Goal: Task Accomplishment & Management: Use online tool/utility

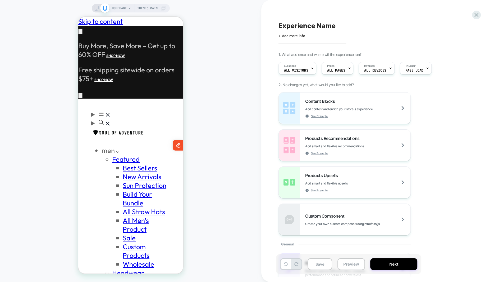
click at [119, 8] on span "HOMEPAGE" at bounding box center [119, 8] width 15 height 8
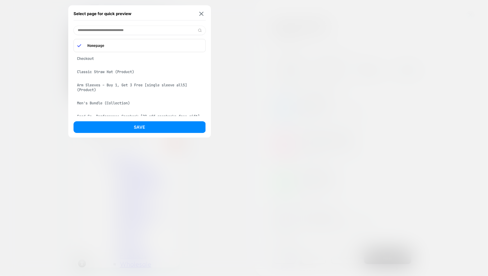
scroll to position [0, 87]
click at [139, 30] on input at bounding box center [140, 30] width 132 height 9
paste input "**********"
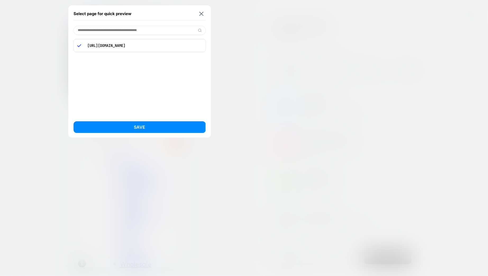
click at [135, 46] on p "[URL][DOMAIN_NAME]" at bounding box center [143, 45] width 117 height 5
click at [136, 30] on input "**********" at bounding box center [140, 30] width 132 height 9
paste input "**********"
type input "**********"
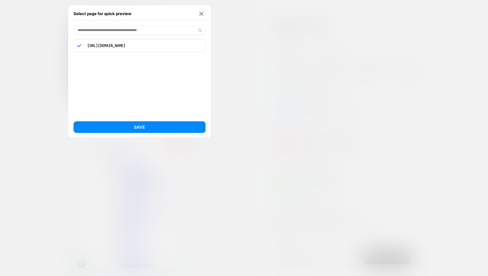
click at [120, 44] on p "[URL][DOMAIN_NAME]" at bounding box center [143, 45] width 117 height 5
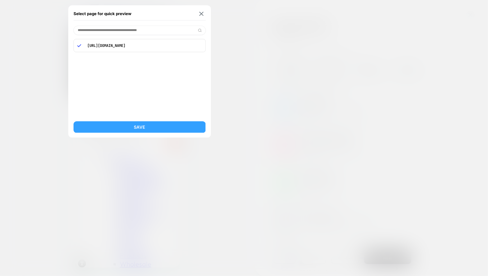
click at [138, 128] on button "Save" at bounding box center [140, 127] width 132 height 12
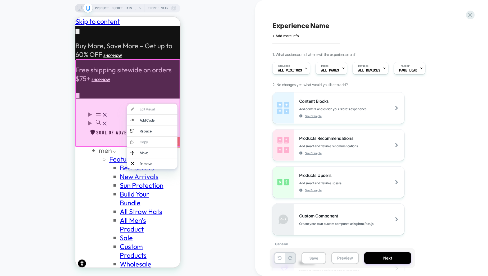
click at [200, 83] on div "PRODUCT: Bucket Hats [20 off any hat] PRODUCT: Bucket Hats [20 off any hat] The…" at bounding box center [127, 137] width 255 height 265
click at [202, 102] on div "PRODUCT: Bucket Hats [20 off any hat] PRODUCT: Bucket Hats [20 off any hat] The…" at bounding box center [127, 137] width 255 height 265
click at [203, 142] on div "PRODUCT: Bucket Hats [20 off any hat] PRODUCT: Bucket Hats [20 off any hat] The…" at bounding box center [127, 137] width 255 height 265
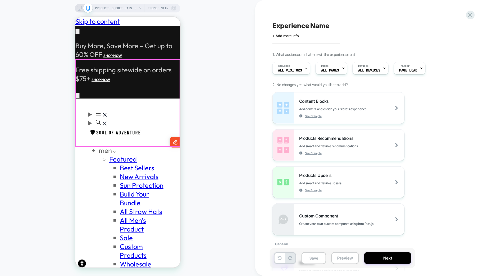
scroll to position [0, 87]
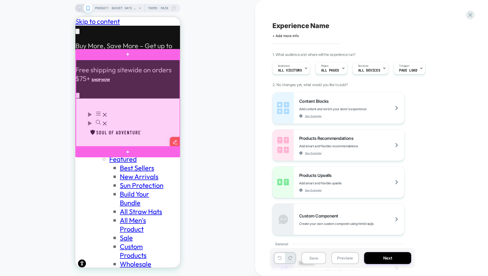
click at [118, 118] on div at bounding box center [128, 103] width 104 height 87
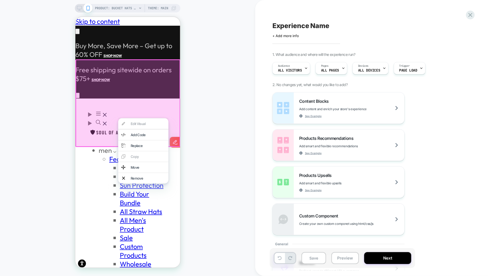
click at [219, 117] on div "PRODUCT: Bucket Hats [20 off any hat] PRODUCT: Bucket Hats [20 off any hat] The…" at bounding box center [127, 137] width 255 height 265
click at [225, 99] on div "PRODUCT: Bucket Hats [20 off any hat] PRODUCT: Bucket Hats [20 off any hat] The…" at bounding box center [127, 137] width 255 height 265
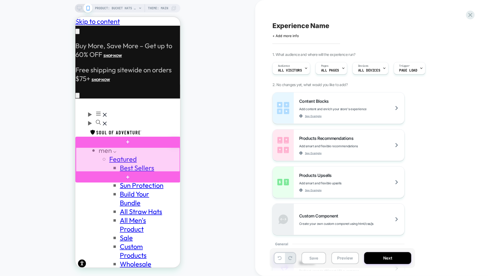
scroll to position [0, 87]
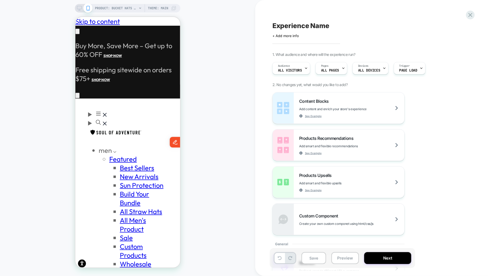
click at [133, 6] on span "PRODUCT: Bucket Hats [20 off any hat]" at bounding box center [116, 8] width 42 height 8
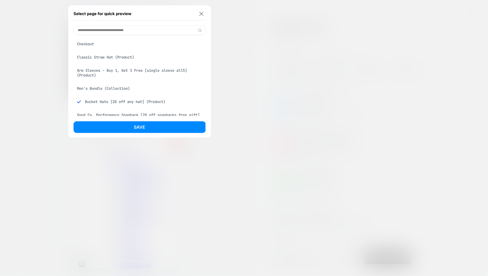
click at [201, 13] on img at bounding box center [201, 14] width 4 height 4
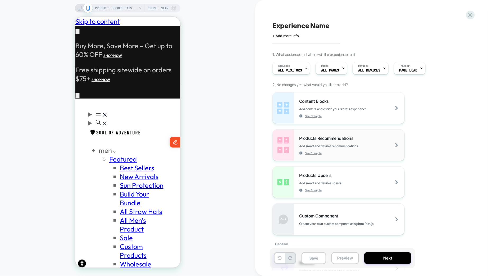
scroll to position [0, 0]
click at [330, 72] on span "ALL PAGES" at bounding box center [330, 71] width 18 height 4
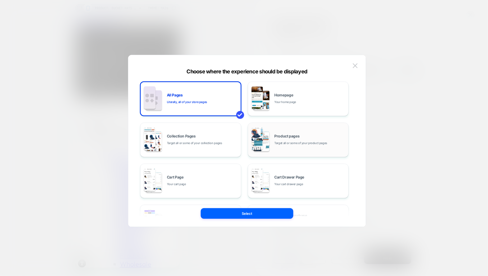
click at [275, 139] on div "Product pages Target all or some of your product pages" at bounding box center [310, 139] width 71 height 11
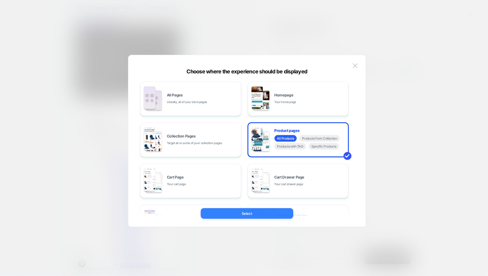
scroll to position [0, 87]
click at [243, 214] on button "Select" at bounding box center [247, 213] width 93 height 11
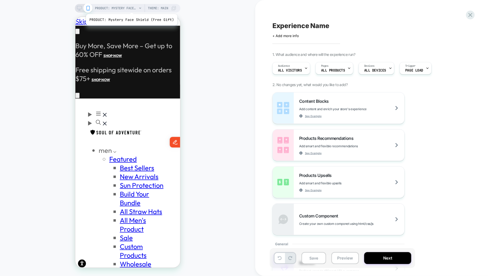
click at [131, 7] on span "PRODUCT: Mystery Face Shield (Free Gift)" at bounding box center [116, 8] width 42 height 8
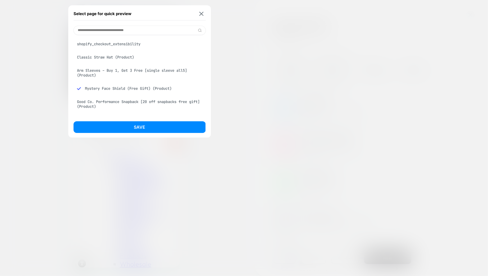
click at [121, 57] on div "Classic Straw Hat (Product)" at bounding box center [140, 57] width 132 height 10
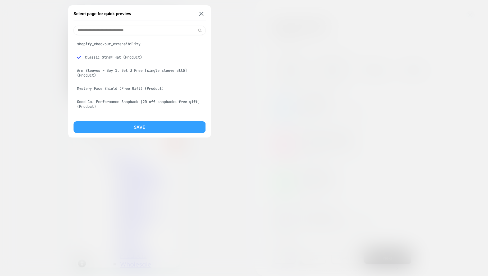
click at [128, 127] on button "Save" at bounding box center [140, 127] width 132 height 12
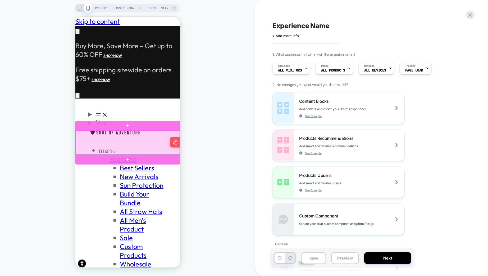
click at [133, 143] on div at bounding box center [128, 142] width 104 height 24
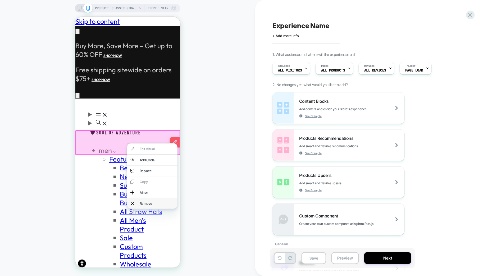
click at [138, 202] on div "Remove" at bounding box center [152, 203] width 50 height 11
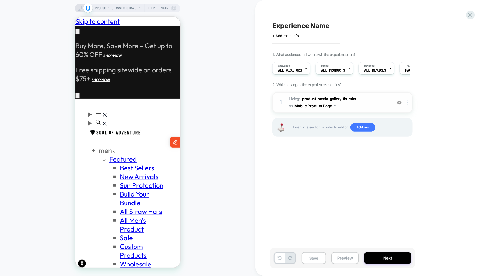
scroll to position [0, 87]
click at [381, 255] on button "Next" at bounding box center [387, 258] width 47 height 12
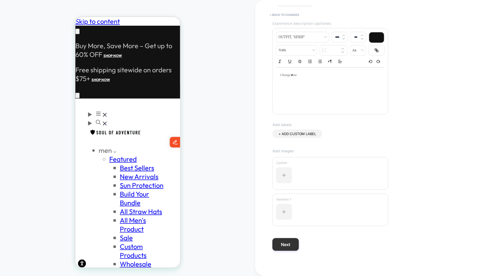
type input "**********"
click at [292, 238] on button "Next" at bounding box center [286, 244] width 26 height 13
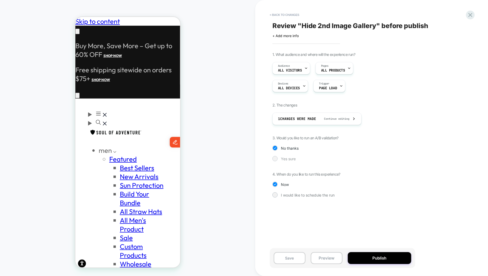
click at [285, 157] on span "Yes sure" at bounding box center [288, 158] width 15 height 4
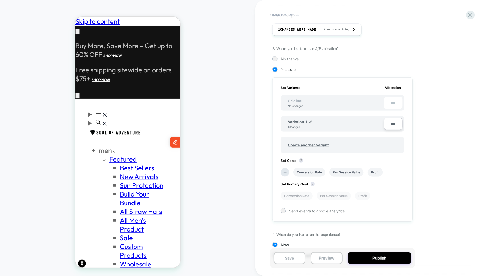
scroll to position [104, 0]
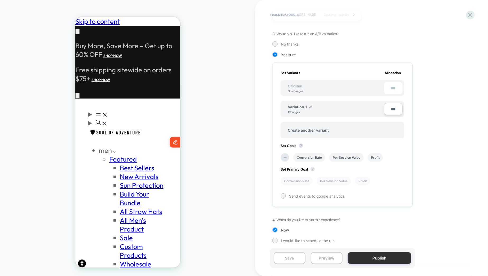
click at [374, 256] on button "Publish" at bounding box center [380, 258] width 64 height 12
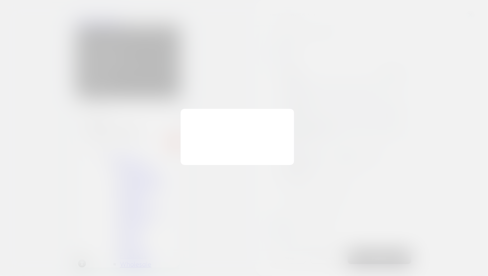
scroll to position [0, 0]
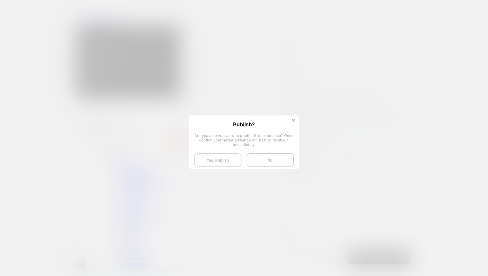
click at [225, 159] on button "Yes, Publish" at bounding box center [217, 159] width 47 height 13
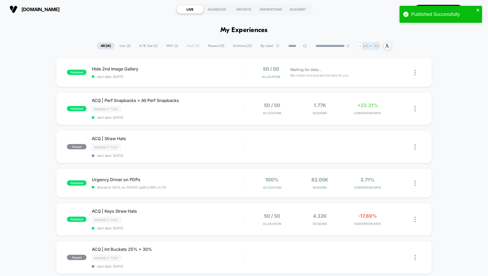
click at [479, 10] on icon "close" at bounding box center [478, 10] width 3 height 3
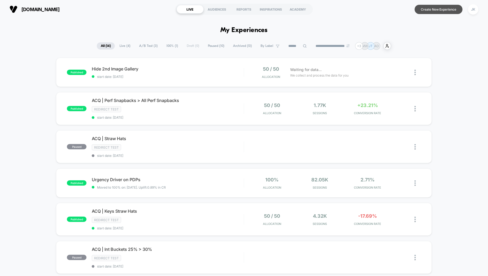
click at [435, 9] on button "Create New Experience" at bounding box center [439, 9] width 48 height 9
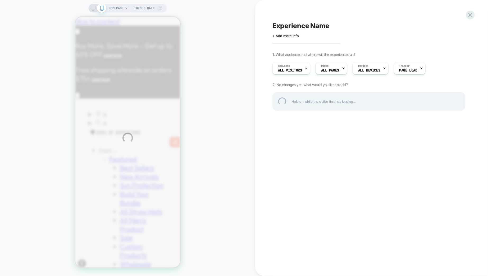
scroll to position [0, 87]
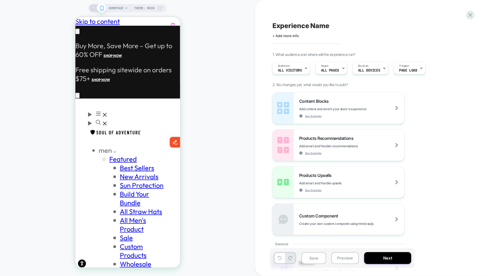
click at [95, 110] on icon "Menu" at bounding box center [98, 113] width 6 height 6
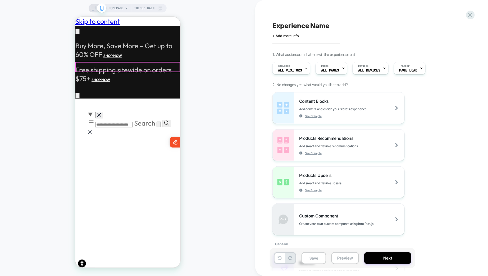
scroll to position [0, 0]
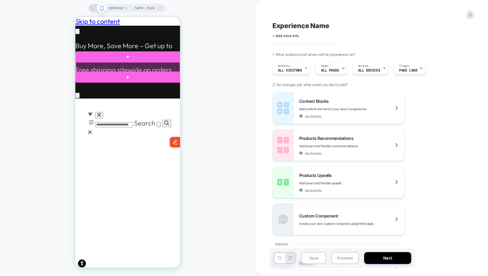
scroll to position [0, 87]
click at [93, 67] on div at bounding box center [128, 66] width 104 height 9
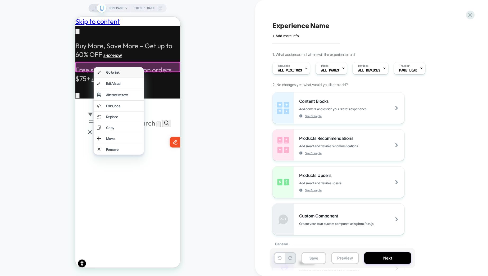
click at [106, 74] on div "Go to link" at bounding box center [123, 72] width 35 height 4
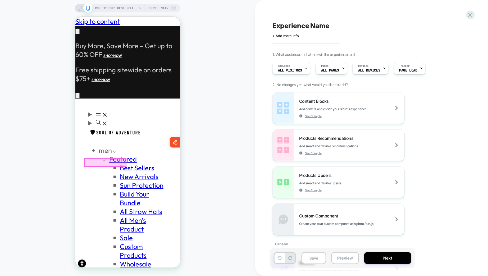
click at [146, 230] on div at bounding box center [150, 230] width 42 height 8
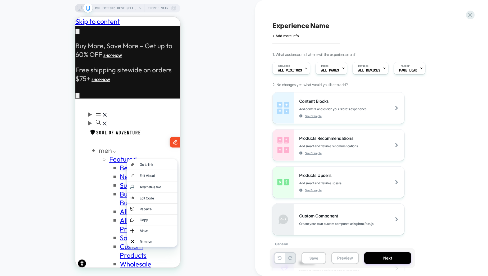
scroll to position [0, 87]
click at [146, 164] on div "Go to link" at bounding box center [156, 164] width 35 height 4
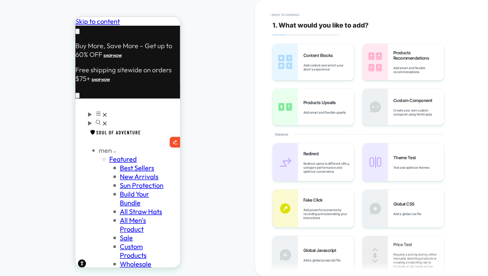
click at [185, 65] on div "CUSTOM Theme: MAIN < Back to changes 1. What would you like to add? Content Blo…" at bounding box center [244, 138] width 488 height 276
click at [256, 51] on div "< Back to changes 1. What would you like to add? Content Blocks Add content and…" at bounding box center [371, 138] width 233 height 276
drag, startPoint x: 396, startPoint y: 78, endPoint x: 138, endPoint y: 57, distance: 258.3
drag, startPoint x: 321, startPoint y: 54, endPoint x: 296, endPoint y: 64, distance: 27.7
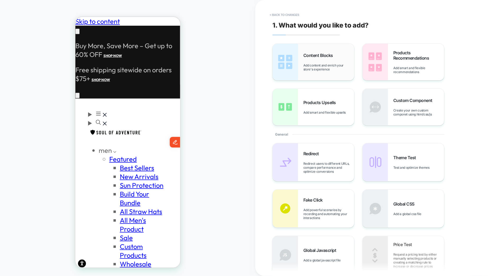
click at [295, 64] on div "Content Blocks Add content and enrich your store's experience" at bounding box center [314, 62] width 82 height 37
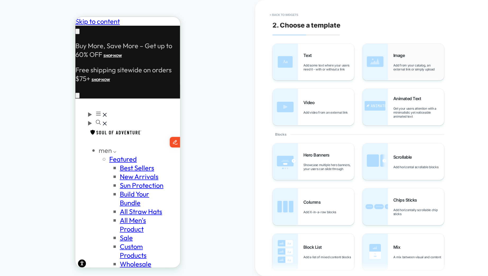
click at [399, 64] on span "Add from your catalog, an external link or simply upload" at bounding box center [418, 67] width 51 height 8
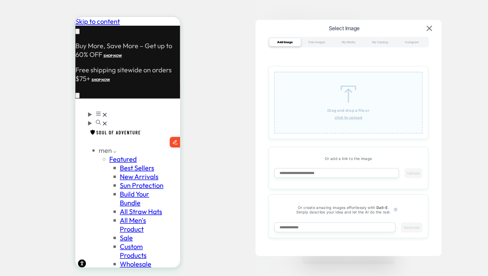
click at [345, 101] on img at bounding box center [349, 93] width 24 height 17
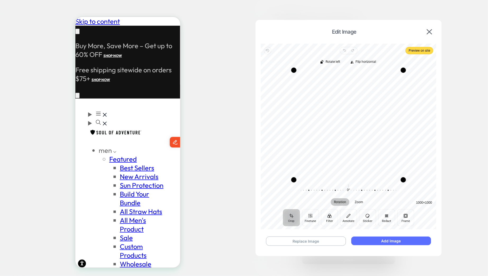
click at [379, 240] on button "Add Image" at bounding box center [391, 240] width 80 height 9
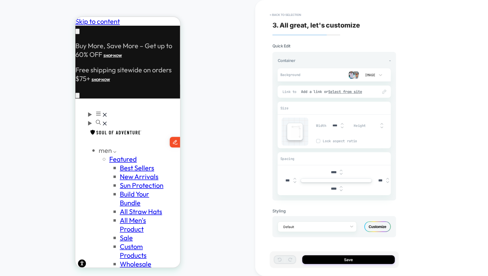
scroll to position [0, 0]
click at [332, 173] on input "****" at bounding box center [334, 172] width 12 height 4
type input "***"
click at [334, 188] on input "****" at bounding box center [334, 188] width 12 height 4
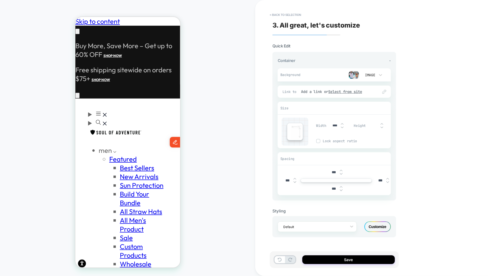
scroll to position [0, 87]
type input "***"
click at [329, 262] on button "Save" at bounding box center [348, 259] width 93 height 9
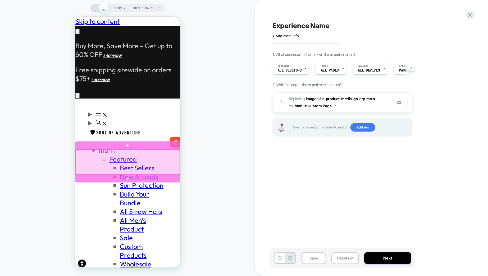
scroll to position [0, 0]
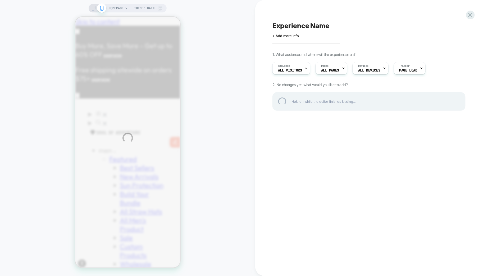
scroll to position [0, 87]
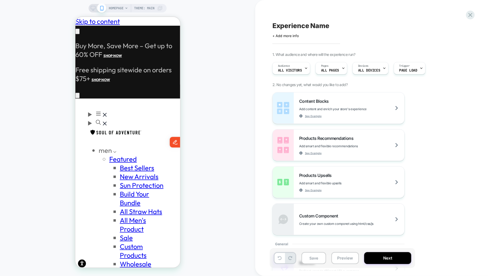
click at [113, 9] on span "HOMEPAGE" at bounding box center [116, 8] width 15 height 8
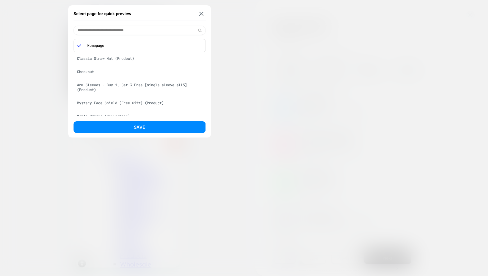
paste input "**********"
type input "**********"
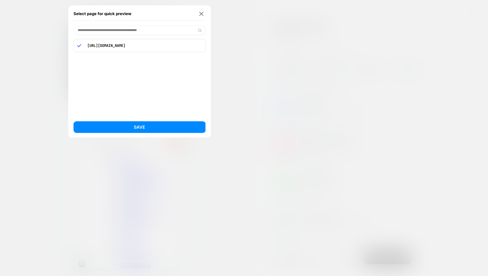
click at [134, 123] on button "Save" at bounding box center [140, 127] width 132 height 12
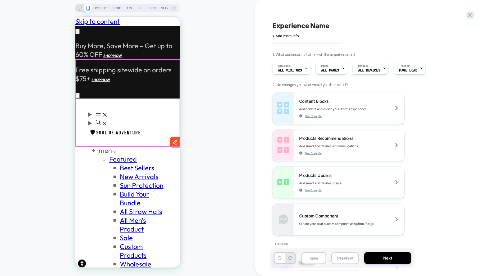
scroll to position [0, 0]
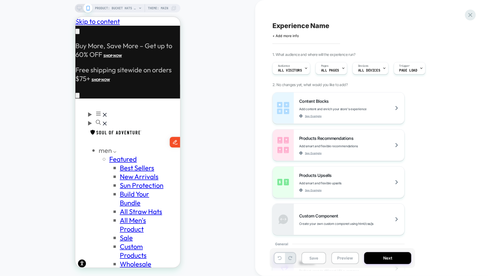
click at [472, 17] on icon at bounding box center [470, 14] width 7 height 7
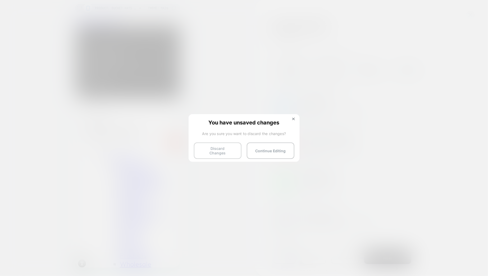
click at [220, 151] on button "Discard Changes" at bounding box center [218, 150] width 48 height 16
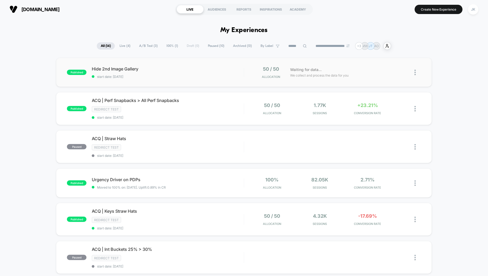
click at [416, 73] on img at bounding box center [415, 73] width 1 height 6
click at [388, 55] on div "Duplicate" at bounding box center [389, 54] width 48 height 12
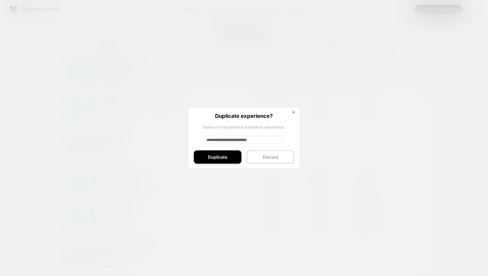
click at [234, 140] on input "**********" at bounding box center [244, 140] width 80 height 8
type input "**********"
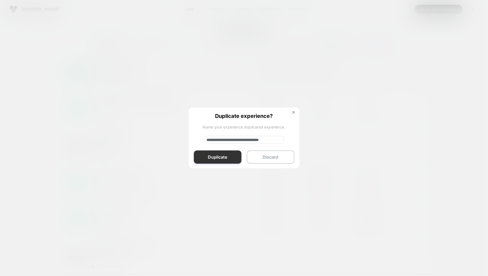
click at [229, 156] on button "Duplicate" at bounding box center [218, 156] width 48 height 13
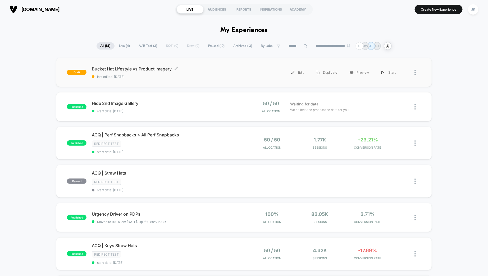
click at [157, 68] on span "Bucket Hat Lifestyle vs Product Imagery Click to edit experience details" at bounding box center [168, 68] width 152 height 5
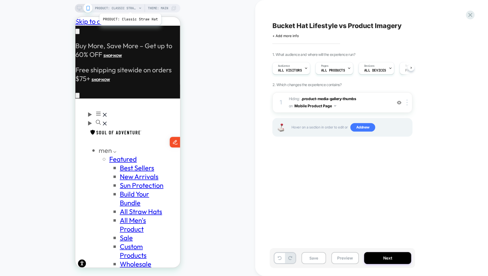
scroll to position [0, 0]
click at [123, 8] on span "PRODUCT: Classic Straw Hat" at bounding box center [116, 8] width 42 height 8
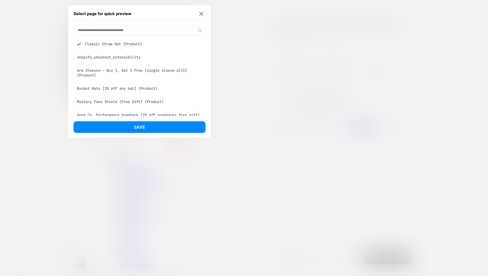
paste input "**********"
type input "**********"
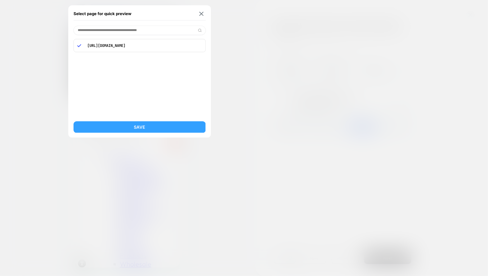
click at [139, 129] on button "Save" at bounding box center [140, 127] width 132 height 12
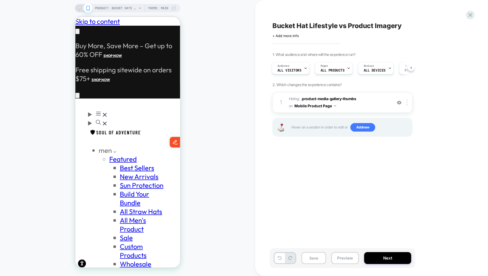
scroll to position [0, 0]
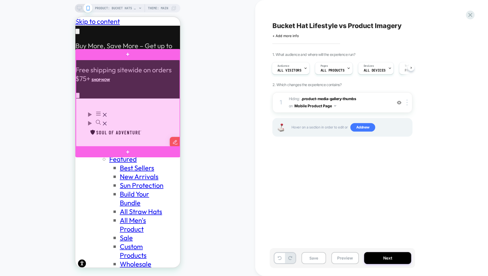
click at [137, 101] on div at bounding box center [128, 103] width 104 height 87
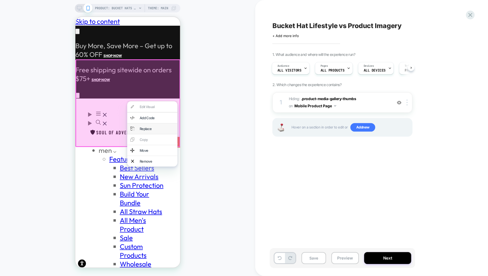
click at [143, 128] on div "Replace" at bounding box center [156, 128] width 35 height 4
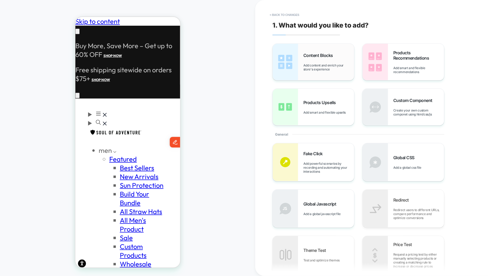
click at [316, 64] on span "Add content and enrich your store's experience" at bounding box center [329, 67] width 51 height 8
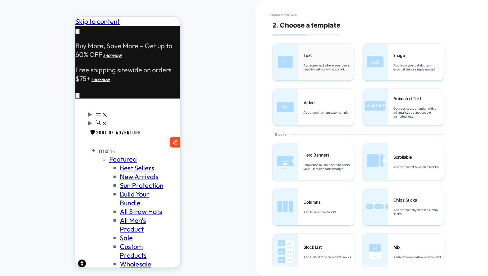
scroll to position [0, 87]
click at [378, 58] on img at bounding box center [375, 62] width 25 height 37
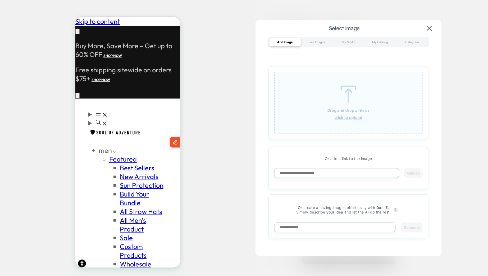
click at [340, 99] on img at bounding box center [349, 93] width 24 height 17
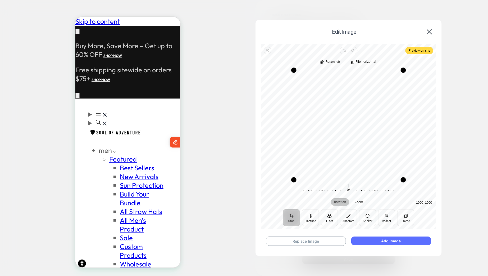
scroll to position [0, 0]
click at [386, 241] on button "Add Image" at bounding box center [391, 240] width 80 height 9
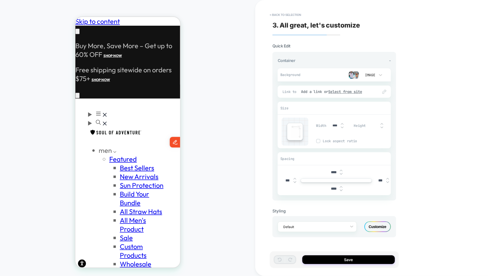
click at [333, 174] on input "****" at bounding box center [334, 172] width 12 height 4
type input "***"
click at [335, 189] on input "****" at bounding box center [334, 188] width 12 height 4
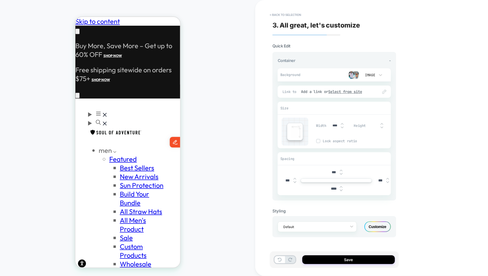
click at [335, 189] on input "****" at bounding box center [334, 188] width 12 height 4
type input "***"
click at [335, 258] on button "Save" at bounding box center [348, 259] width 93 height 9
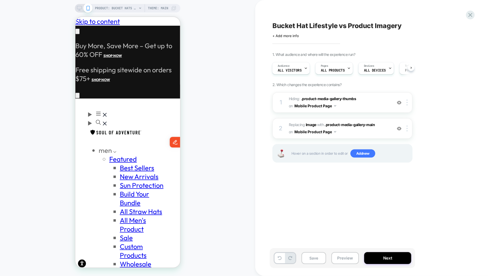
scroll to position [0, 0]
click at [338, 69] on span "ALL PRODUCTS" at bounding box center [333, 71] width 24 height 4
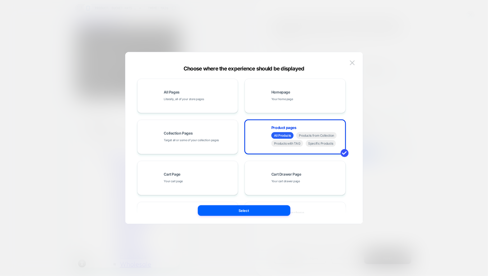
scroll to position [0, 87]
click at [323, 143] on span "Specific Products" at bounding box center [321, 143] width 30 height 7
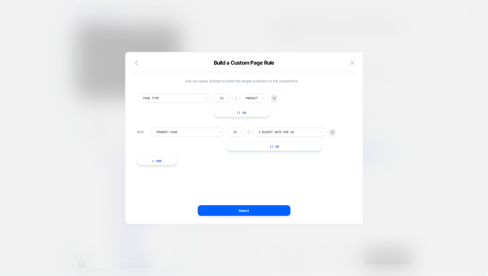
click at [190, 97] on div at bounding box center [172, 98] width 58 height 5
click at [197, 98] on div at bounding box center [172, 98] width 58 height 5
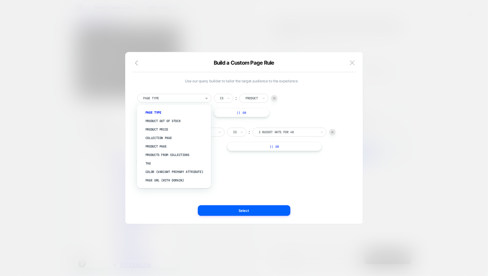
scroll to position [0, 0]
click at [162, 143] on div "Product Page" at bounding box center [176, 146] width 69 height 8
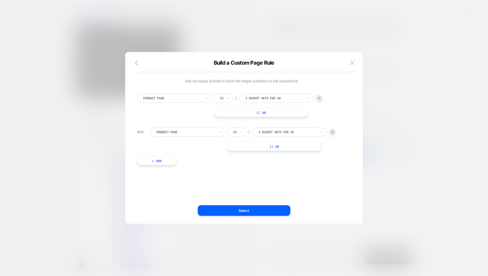
scroll to position [0, 87]
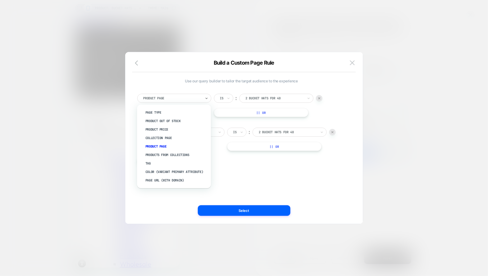
click at [177, 99] on div at bounding box center [172, 98] width 58 height 5
click at [168, 180] on div "Page Url (WITH DOMAIN)" at bounding box center [176, 180] width 69 height 8
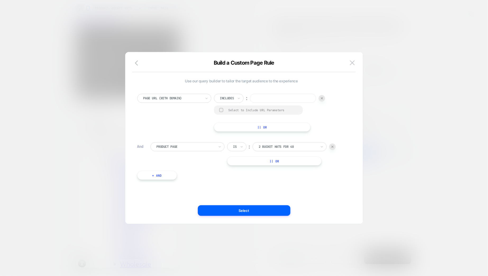
click at [263, 96] on input at bounding box center [283, 98] width 66 height 9
paste input "**********"
type input "**********"
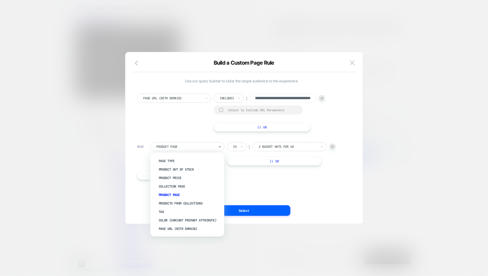
click at [181, 147] on div at bounding box center [186, 146] width 58 height 5
click at [171, 229] on div "Page Url (WITH DOMAIN)" at bounding box center [190, 228] width 69 height 8
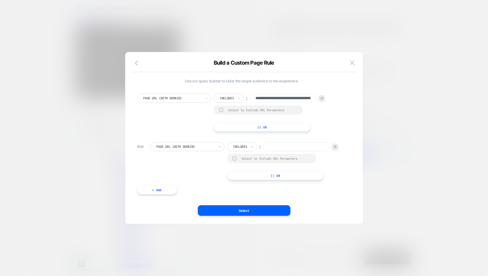
scroll to position [0, 87]
paste input "**********"
type input "**********"
click at [244, 210] on button "Select" at bounding box center [244, 210] width 93 height 11
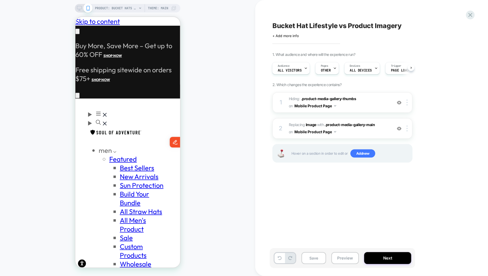
scroll to position [0, 87]
click at [382, 260] on button "Next" at bounding box center [387, 258] width 47 height 12
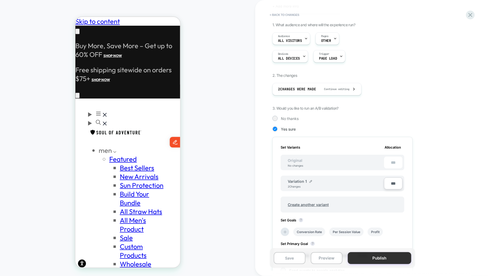
scroll to position [0, 0]
click at [376, 259] on button "Publish" at bounding box center [380, 258] width 64 height 12
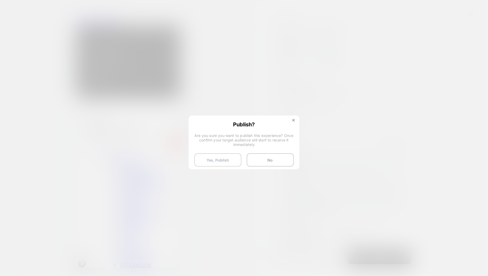
click at [219, 157] on button "Yes, Publish" at bounding box center [217, 159] width 47 height 13
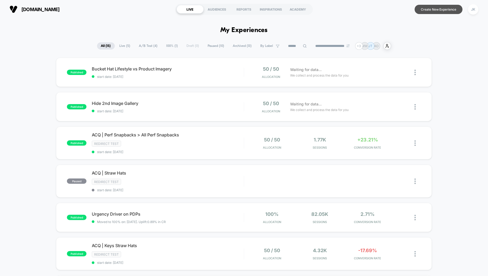
click at [429, 9] on button "Create New Experience" at bounding box center [439, 9] width 48 height 9
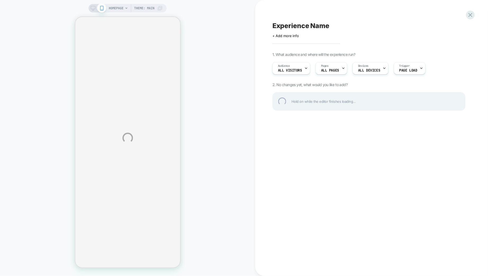
click at [116, 6] on div "HOMEPAGE Theme: MAIN Experience Name Click to edit experience details + Add mor…" at bounding box center [244, 138] width 488 height 276
click at [328, 67] on div "HOMEPAGE Theme: MAIN Experience Name Click to edit experience details + Add mor…" at bounding box center [244, 138] width 488 height 276
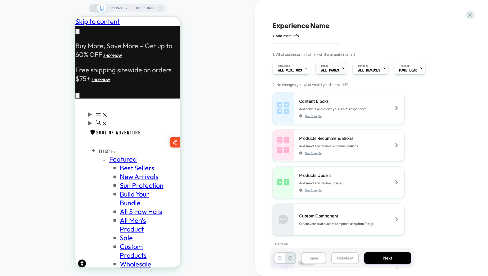
click at [335, 67] on div "Pages ALL PAGES" at bounding box center [330, 68] width 29 height 12
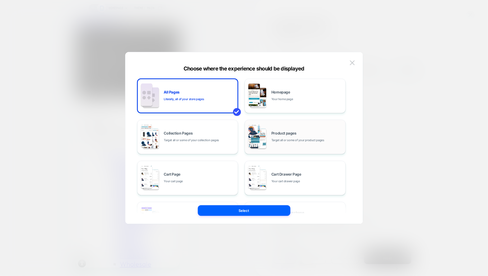
click at [279, 138] on span "Target all or some of your product pages" at bounding box center [297, 140] width 53 height 5
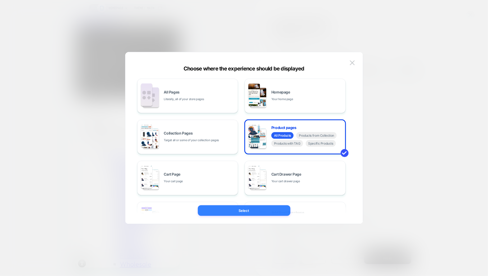
click at [252, 211] on button "Select" at bounding box center [244, 210] width 93 height 11
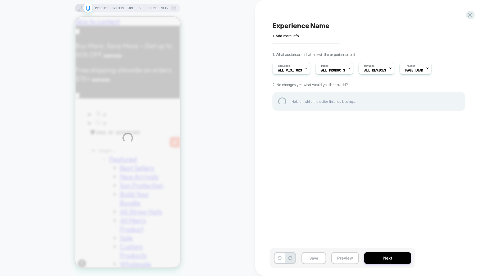
scroll to position [0, 87]
click at [473, 16] on div at bounding box center [470, 15] width 11 height 11
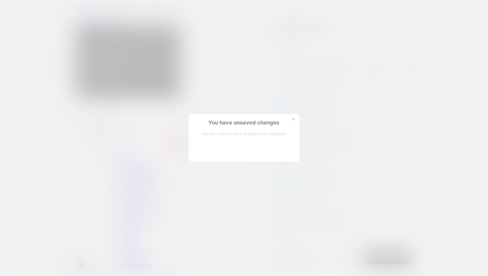
scroll to position [0, 0]
click at [215, 150] on button "Discard Changes" at bounding box center [218, 150] width 48 height 16
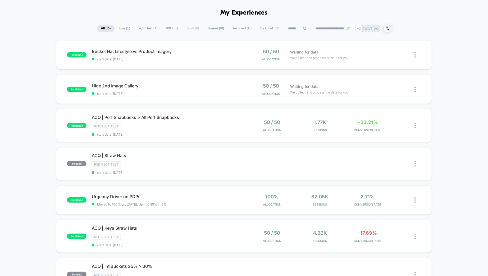
scroll to position [22, 0]
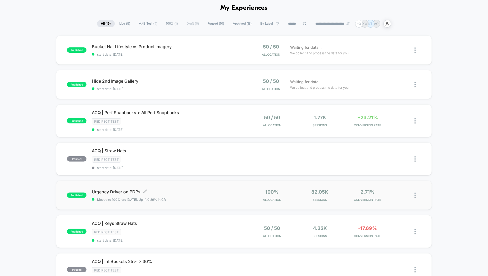
click at [119, 189] on span "Urgency Driver on PDPs Click to edit experience details" at bounding box center [168, 191] width 152 height 5
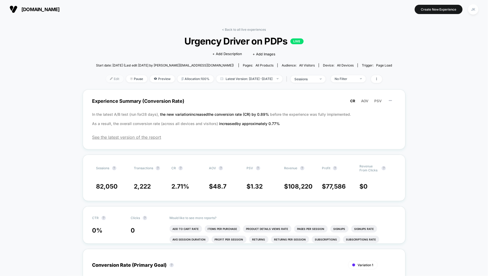
click at [106, 78] on span "Edit" at bounding box center [114, 78] width 17 height 7
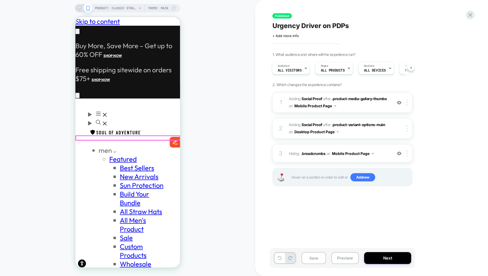
click at [123, 136] on div at bounding box center [128, 137] width 104 height 4
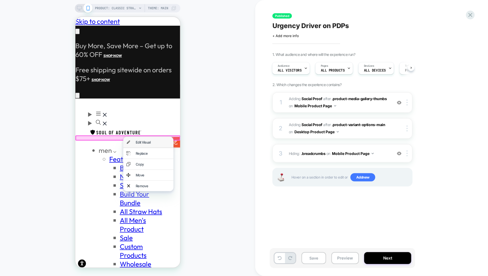
click at [131, 141] on div "Edit Visual" at bounding box center [148, 142] width 50 height 11
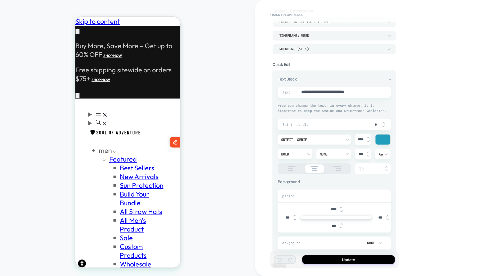
scroll to position [59, 0]
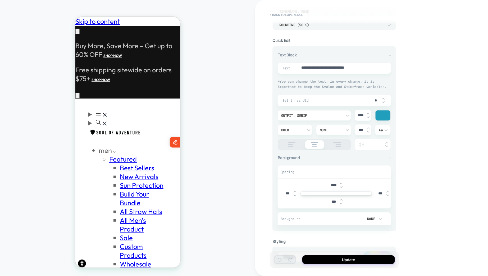
click at [333, 184] on input "****" at bounding box center [334, 185] width 12 height 4
type textarea "*"
type input "****"
type textarea "*"
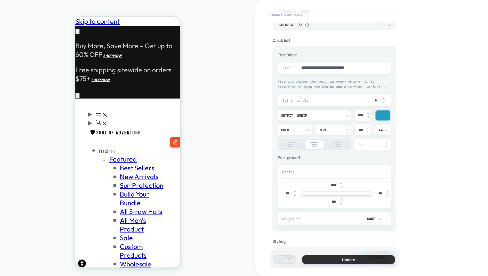
type input "****"
click at [337, 257] on button "Update" at bounding box center [348, 259] width 93 height 9
type textarea "*"
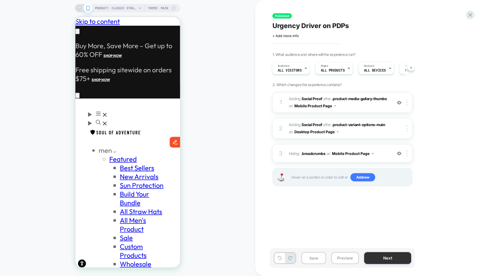
scroll to position [0, 0]
click at [382, 256] on button "Next" at bounding box center [387, 258] width 47 height 12
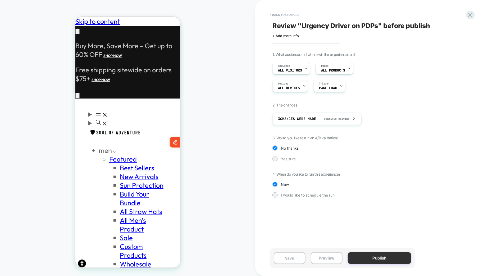
click at [382, 258] on button "Publish" at bounding box center [380, 258] width 64 height 12
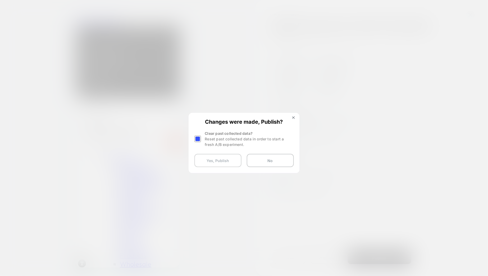
click at [225, 161] on button "Yes, Publish" at bounding box center [217, 160] width 47 height 13
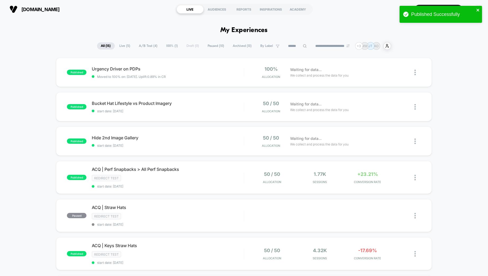
click at [479, 11] on icon "close" at bounding box center [478, 10] width 3 height 3
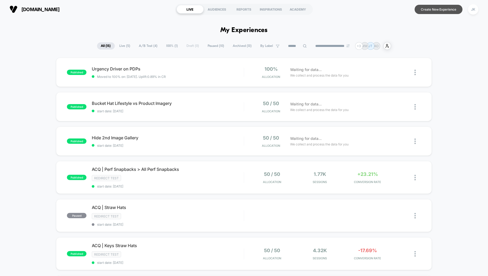
click at [433, 9] on button "Create New Experience" at bounding box center [439, 9] width 48 height 9
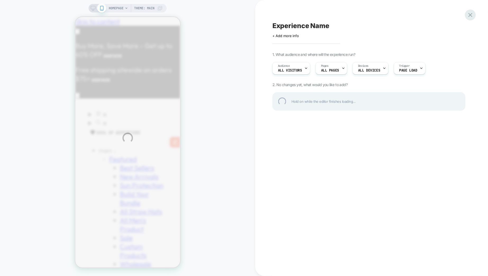
click at [472, 15] on div at bounding box center [470, 15] width 11 height 11
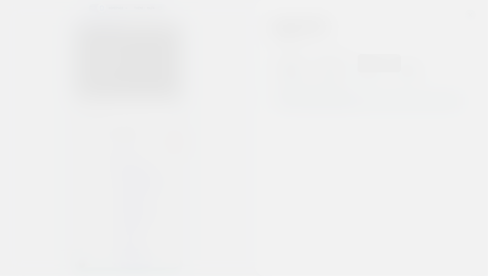
scroll to position [0, 87]
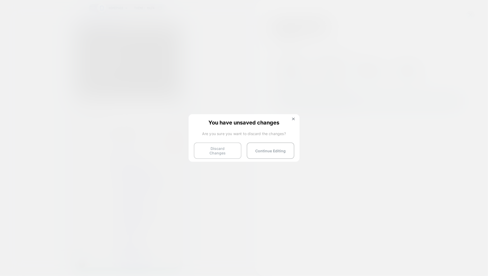
click at [230, 147] on button "Discard Changes" at bounding box center [218, 150] width 48 height 16
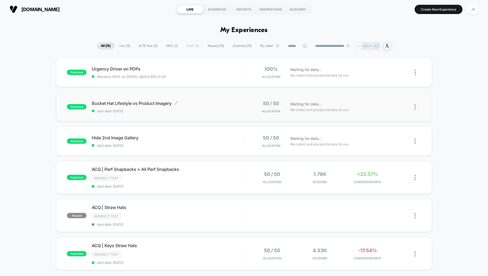
click at [114, 104] on span "Bucket Hat Lifestyle vs Product Imagery Click to edit experience details" at bounding box center [168, 103] width 152 height 5
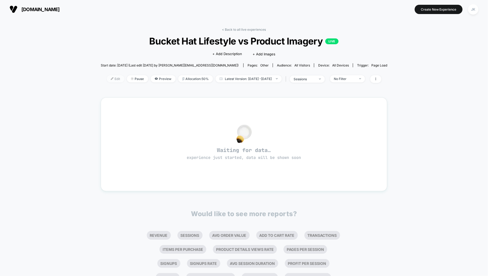
click at [107, 78] on span "Edit" at bounding box center [115, 78] width 17 height 7
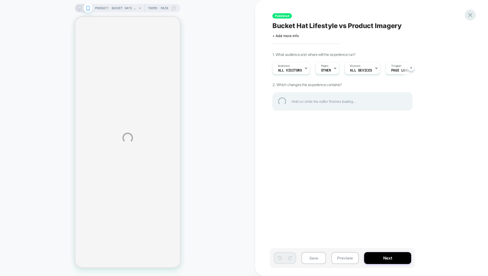
click at [470, 15] on div at bounding box center [470, 15] width 11 height 11
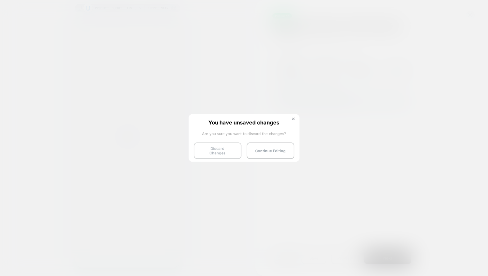
click at [219, 150] on button "Discard Changes" at bounding box center [218, 150] width 48 height 16
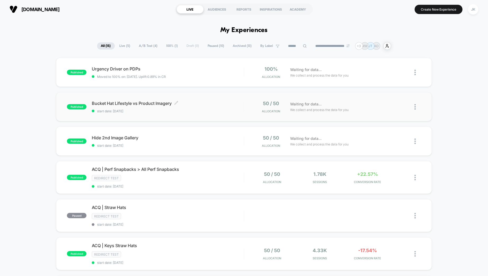
click at [139, 104] on span "Bucket Hat Lifestyle vs Product Imagery Click to edit experience details" at bounding box center [168, 103] width 152 height 5
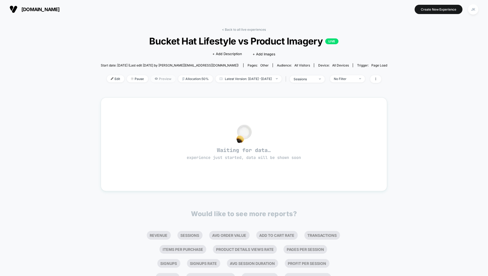
click at [151, 76] on span "Preview" at bounding box center [163, 78] width 25 height 7
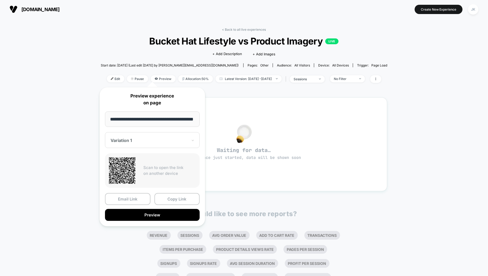
scroll to position [0, 9]
click at [130, 139] on div at bounding box center [149, 140] width 77 height 5
click at [123, 156] on div "Variation 1" at bounding box center [152, 159] width 89 height 10
click at [139, 216] on button "Preview" at bounding box center [152, 215] width 95 height 12
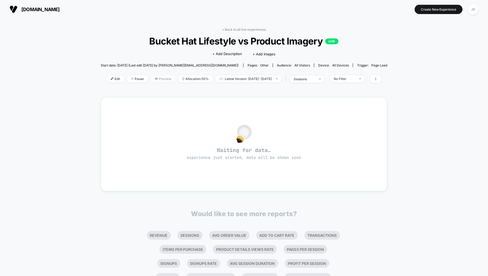
click at [151, 80] on span "Preview" at bounding box center [163, 78] width 25 height 7
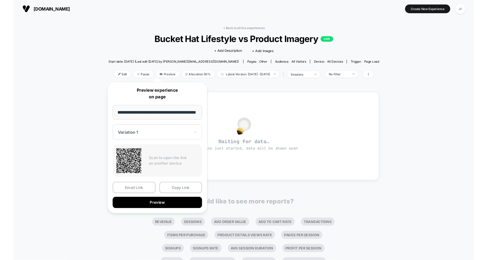
scroll to position [0, 9]
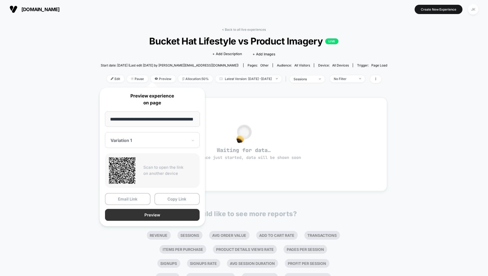
click at [133, 211] on button "Preview" at bounding box center [152, 215] width 95 height 12
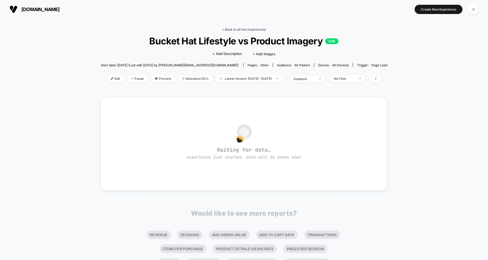
click at [233, 29] on link "< Back to all live experiences" at bounding box center [244, 30] width 44 height 4
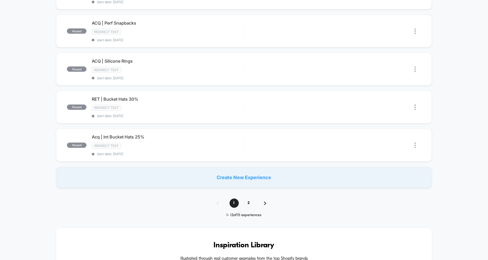
scroll to position [318, 0]
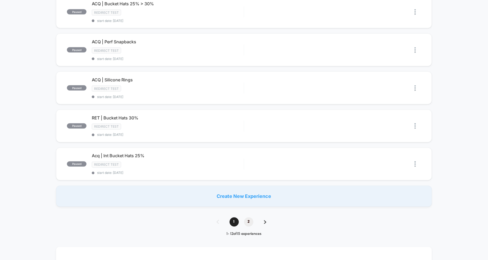
click at [250, 218] on span "2" at bounding box center [248, 222] width 9 height 9
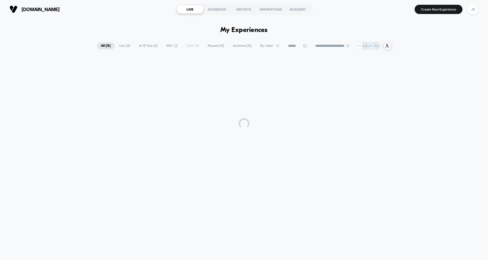
scroll to position [0, 0]
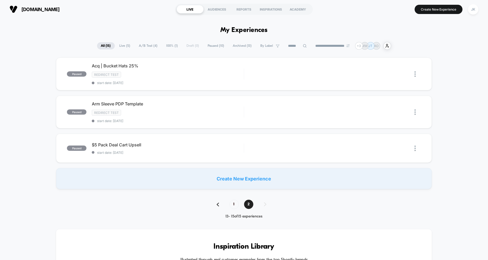
click at [236, 45] on span "Archived ( 13 )" at bounding box center [242, 45] width 27 height 7
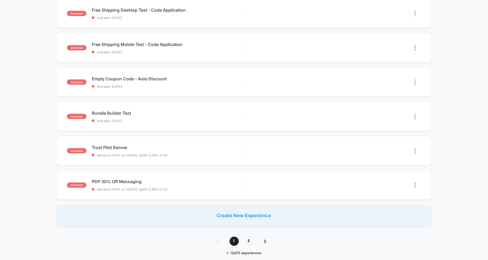
scroll to position [278, 0]
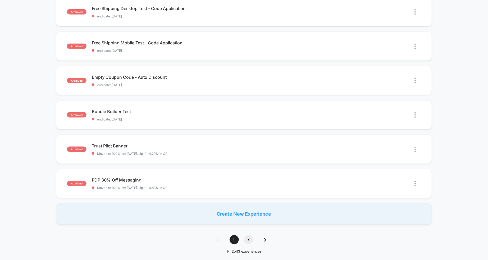
click at [250, 236] on span "2" at bounding box center [248, 240] width 9 height 9
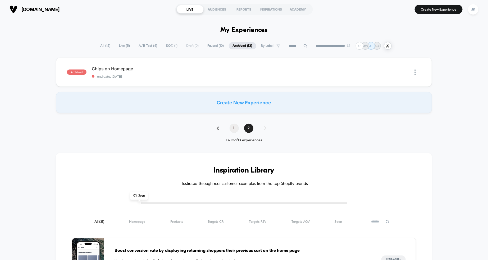
click at [232, 126] on span "1" at bounding box center [234, 128] width 9 height 9
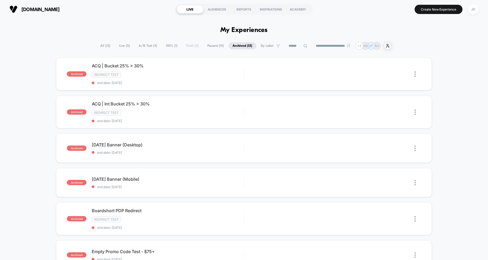
click at [100, 48] on span "All ( 15 )" at bounding box center [106, 45] width 18 height 7
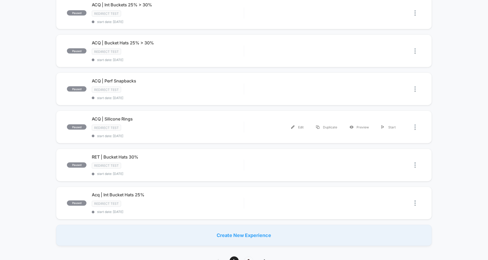
scroll to position [281, 0]
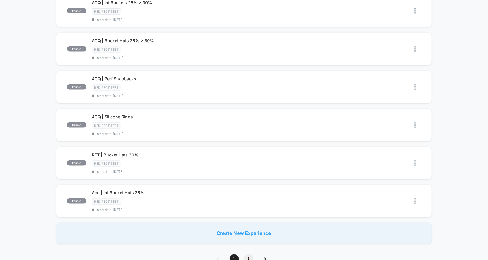
click at [251, 255] on span "2" at bounding box center [248, 259] width 9 height 9
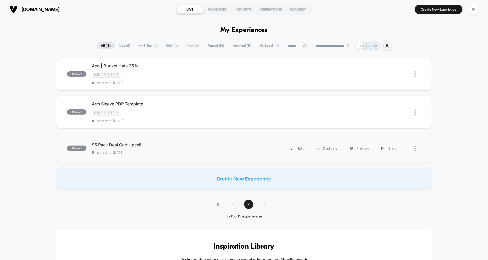
click at [135, 139] on div "paused $5 Pack Deal Cart Upsell start date: 7/9/2025 Edit Duplicate Preview Sta…" at bounding box center [244, 148] width 376 height 29
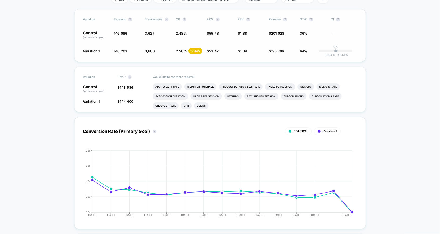
scroll to position [84, 0]
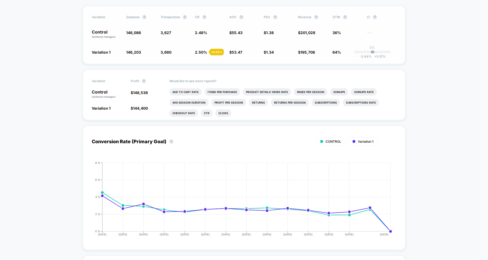
click at [98, 50] on span "Variation 1" at bounding box center [101, 52] width 19 height 4
click at [201, 52] on span "2.50 %" at bounding box center [201, 52] width 12 height 4
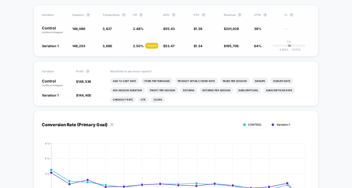
scroll to position [84, 0]
